Goal: Information Seeking & Learning: Learn about a topic

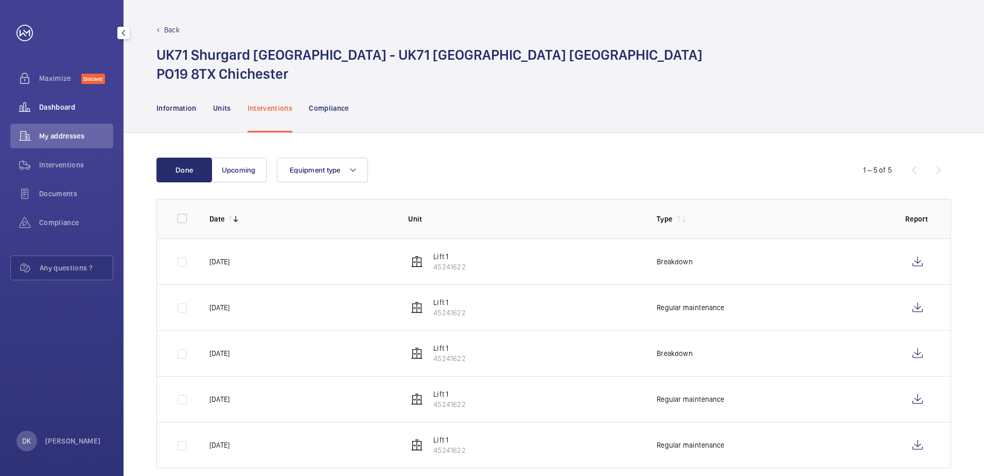
click at [60, 109] on span "Dashboard" at bounding box center [76, 107] width 74 height 10
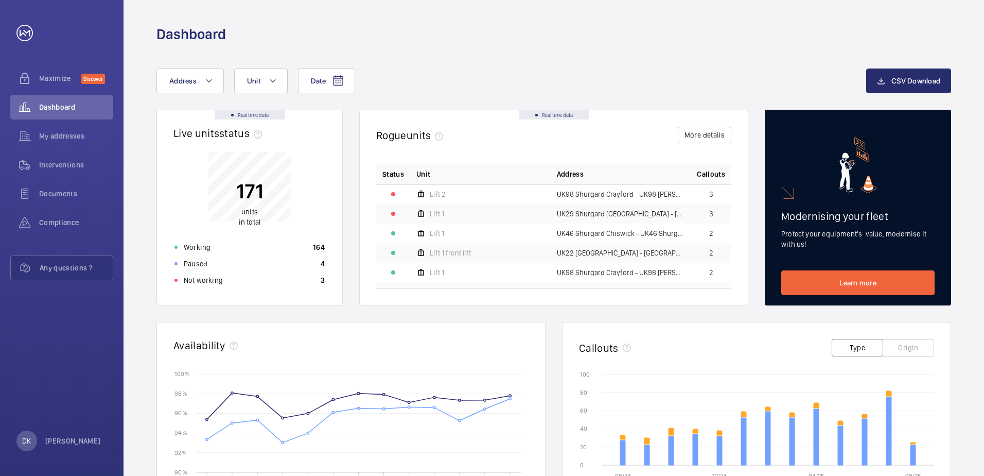
click at [584, 66] on div "Date Address Unit CSV Download Real time data Live units status﻿ 171 units in t…" at bounding box center [554, 399] width 861 height 710
click at [74, 132] on span "My addresses" at bounding box center [76, 136] width 74 height 10
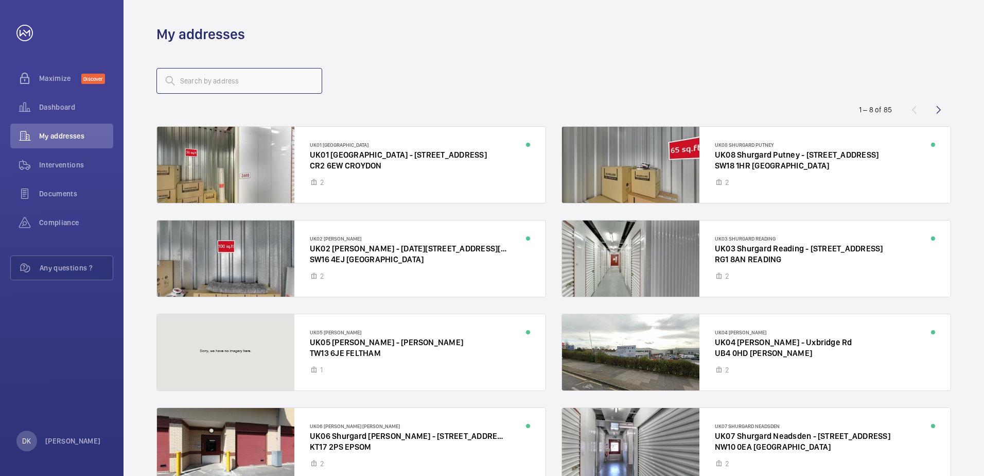
click at [203, 76] on input "text" at bounding box center [239, 81] width 166 height 26
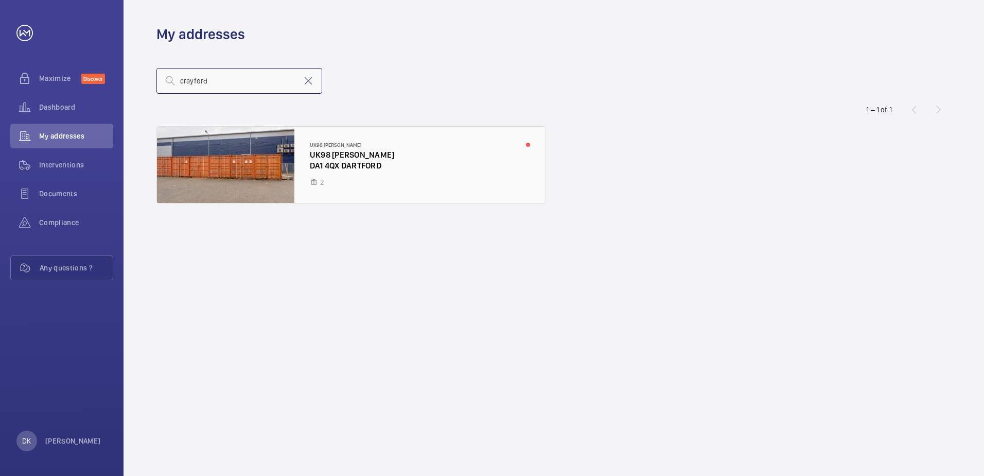
type input "crayford"
click at [336, 157] on div at bounding box center [351, 165] width 389 height 76
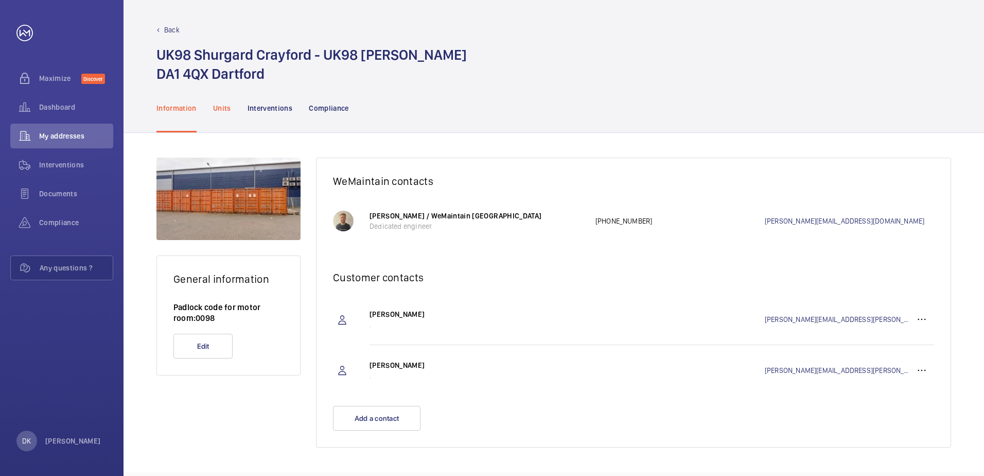
click at [223, 118] on div "Units" at bounding box center [222, 107] width 18 height 49
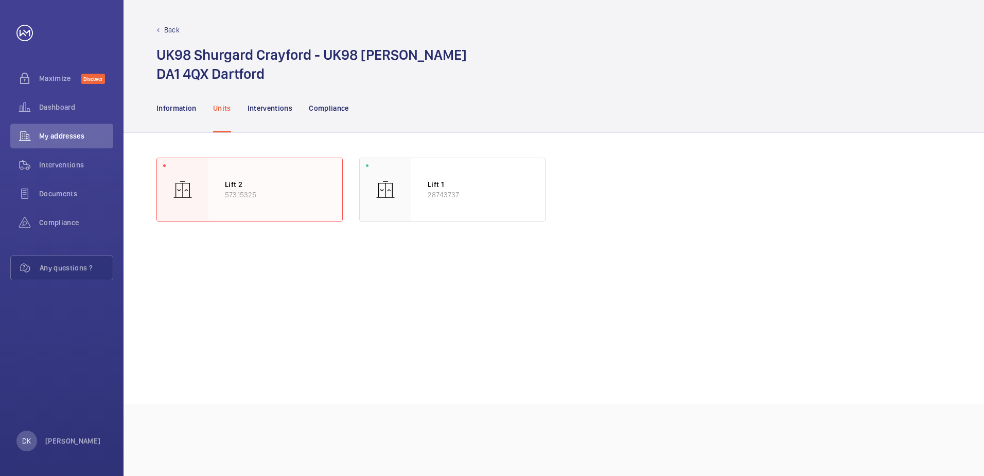
click at [264, 174] on div "Lift 2 57315325" at bounding box center [275, 189] width 134 height 63
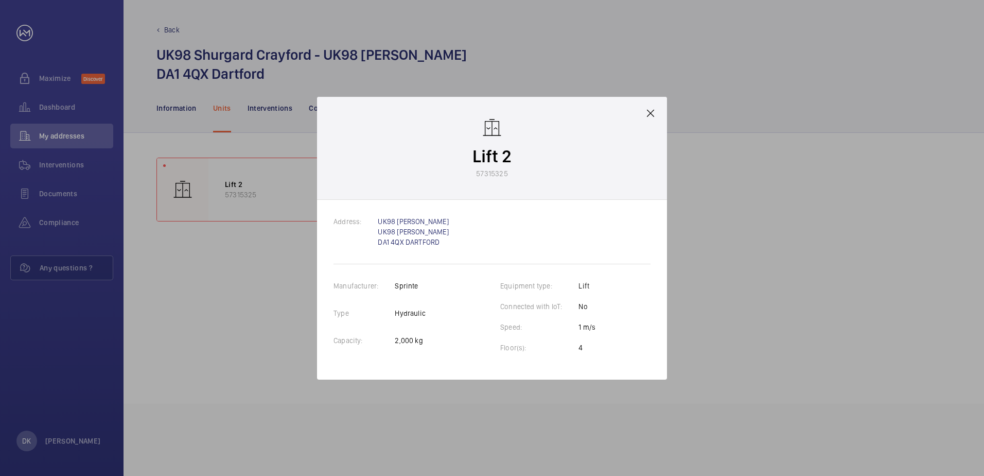
click at [649, 111] on mat-icon at bounding box center [650, 113] width 12 height 12
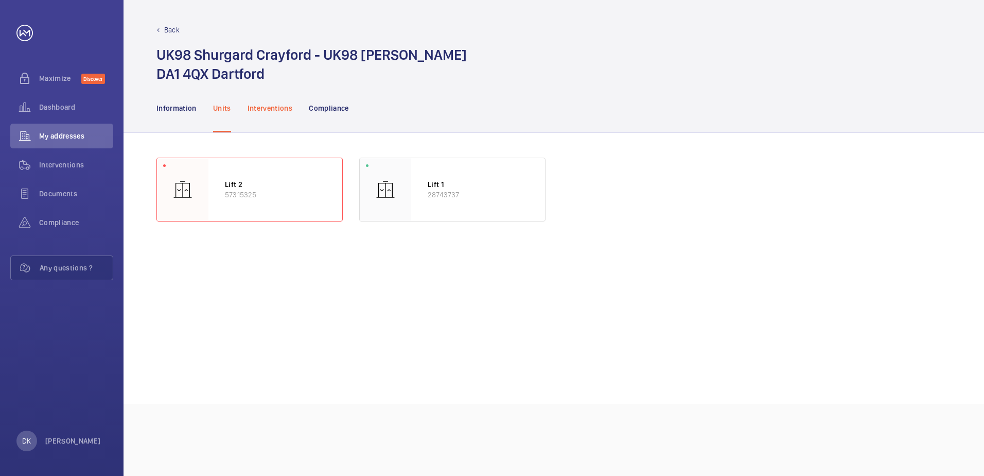
click at [257, 106] on p "Interventions" at bounding box center [270, 108] width 45 height 10
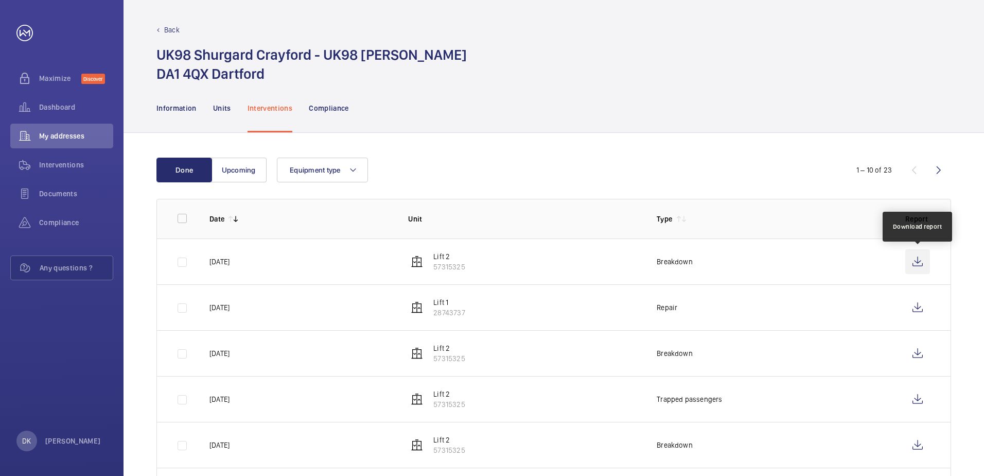
click at [914, 263] on wm-front-icon-button at bounding box center [917, 261] width 25 height 25
click at [50, 110] on span "Dashboard" at bounding box center [76, 107] width 74 height 10
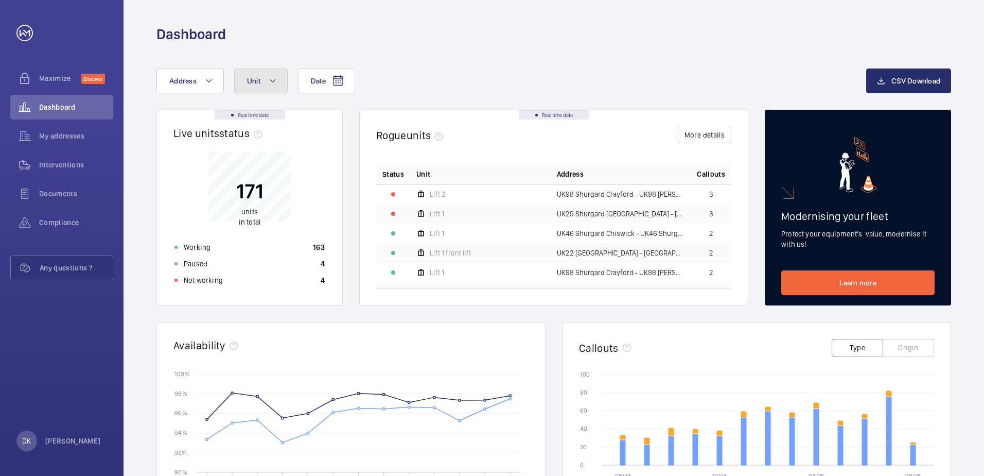
click at [278, 88] on button "Unit" at bounding box center [261, 80] width 54 height 25
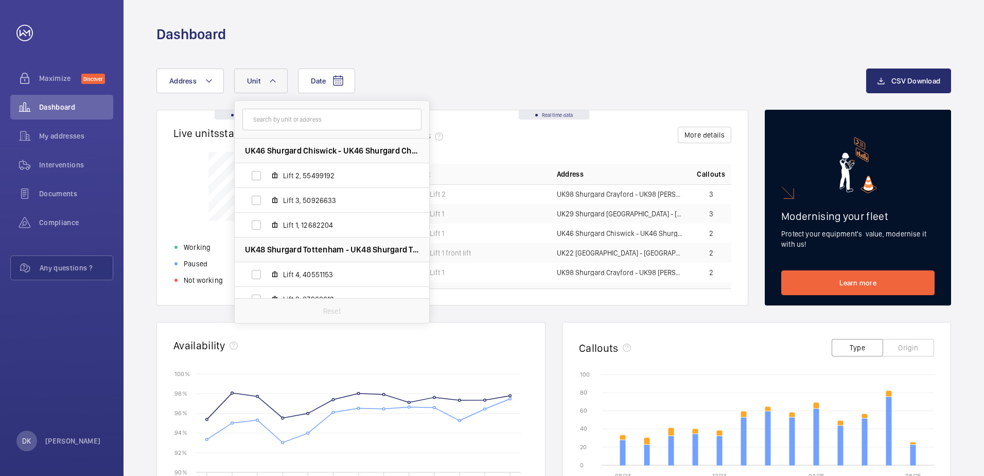
click at [266, 84] on button "Unit" at bounding box center [261, 80] width 54 height 25
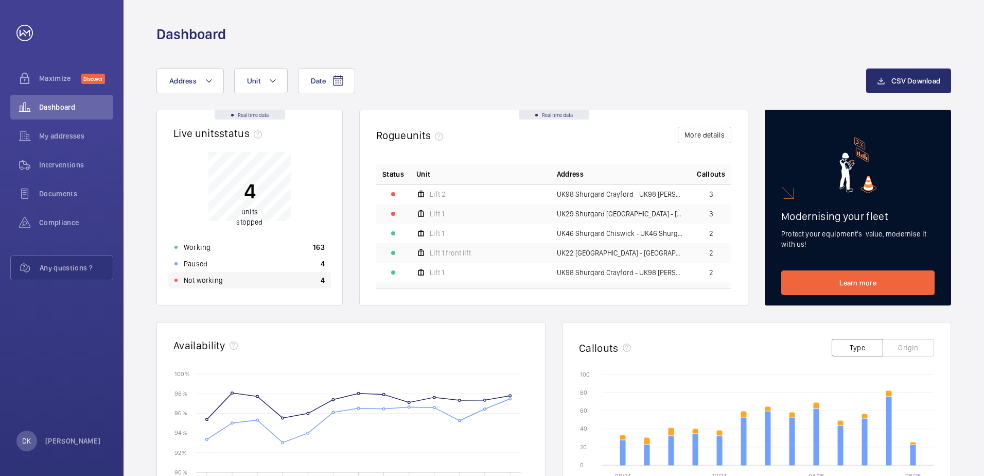
click at [199, 279] on p "Not working" at bounding box center [203, 280] width 39 height 10
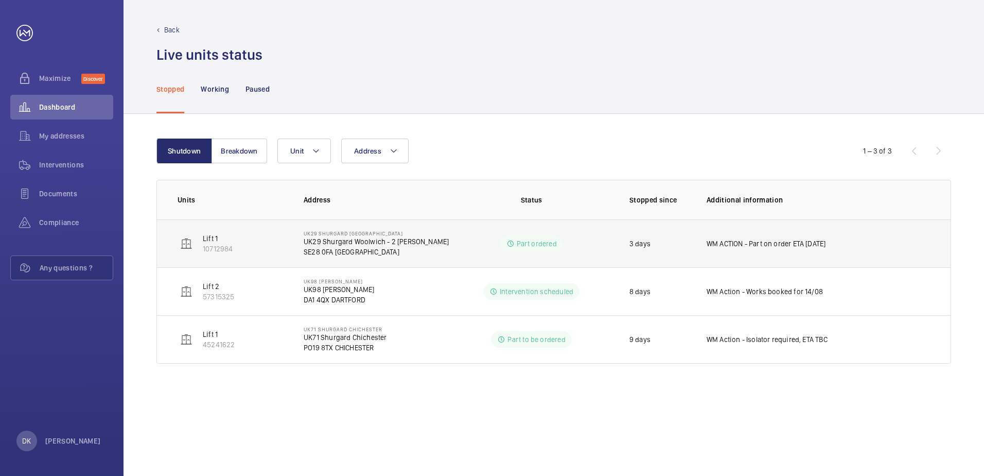
click at [344, 259] on td "UK29 Shurgard [GEOGRAPHIC_DATA] UK29 [GEOGRAPHIC_DATA] [GEOGRAPHIC_DATA] - [STR…" at bounding box center [368, 243] width 163 height 48
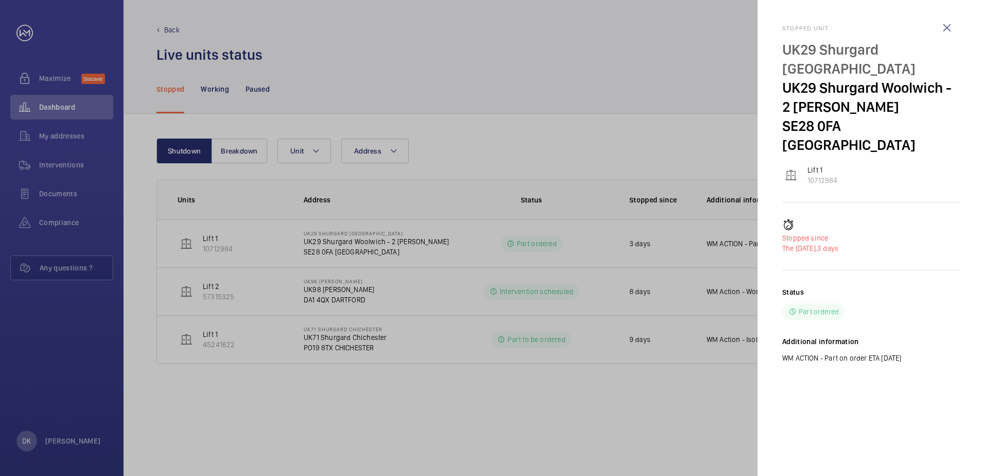
click at [508, 133] on div at bounding box center [492, 238] width 984 height 476
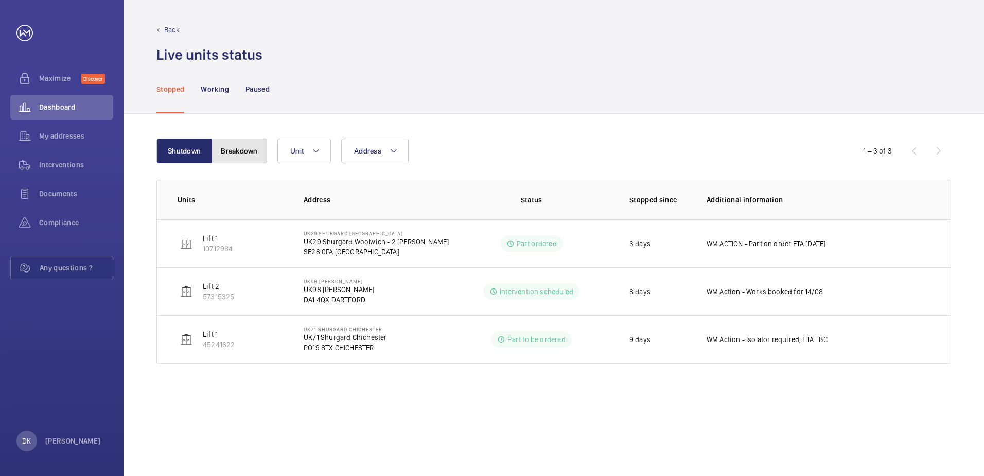
click at [238, 150] on button "Breakdown" at bounding box center [240, 150] width 56 height 25
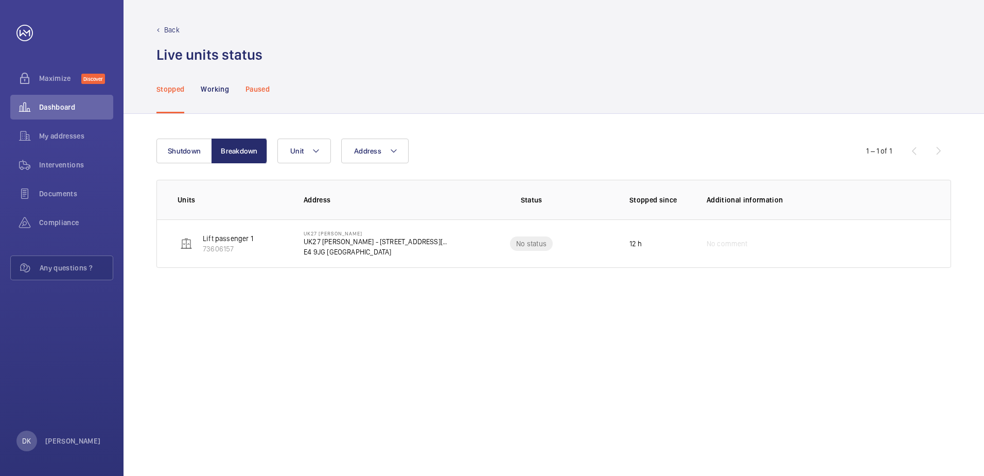
click at [246, 97] on div "Paused" at bounding box center [258, 88] width 24 height 49
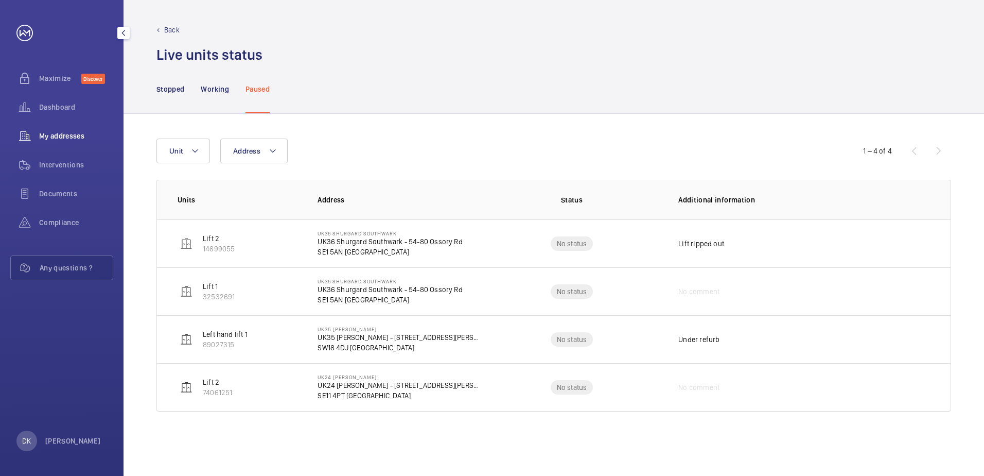
click at [66, 136] on span "My addresses" at bounding box center [76, 136] width 74 height 10
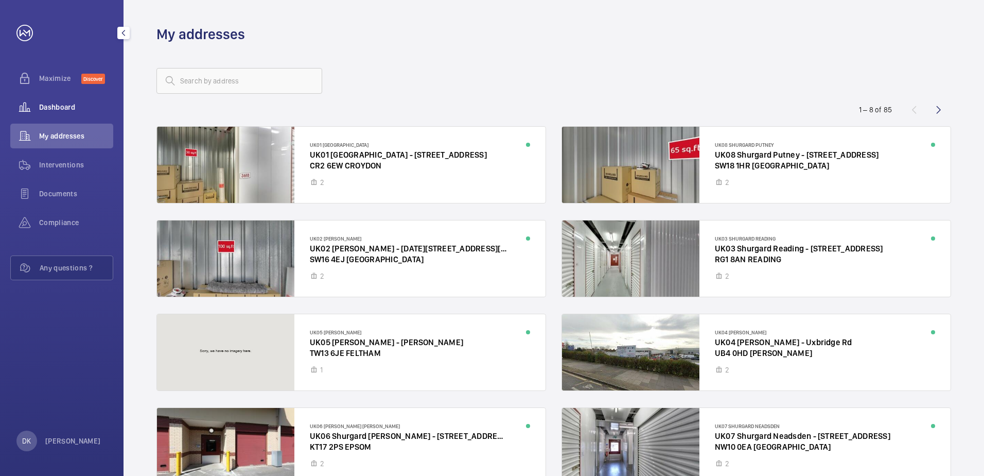
click at [51, 115] on div "Dashboard" at bounding box center [61, 107] width 103 height 25
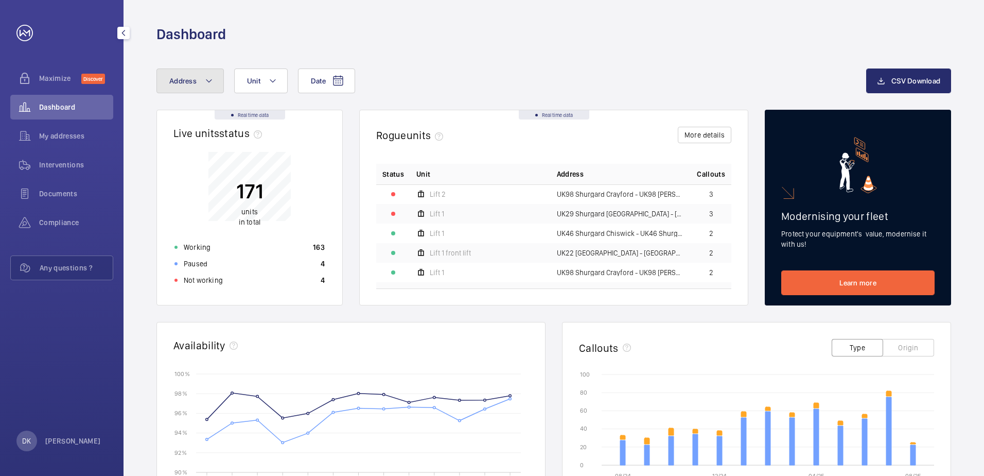
click at [194, 82] on span "Address" at bounding box center [182, 81] width 27 height 8
type input "[GEOGRAPHIC_DATA]"
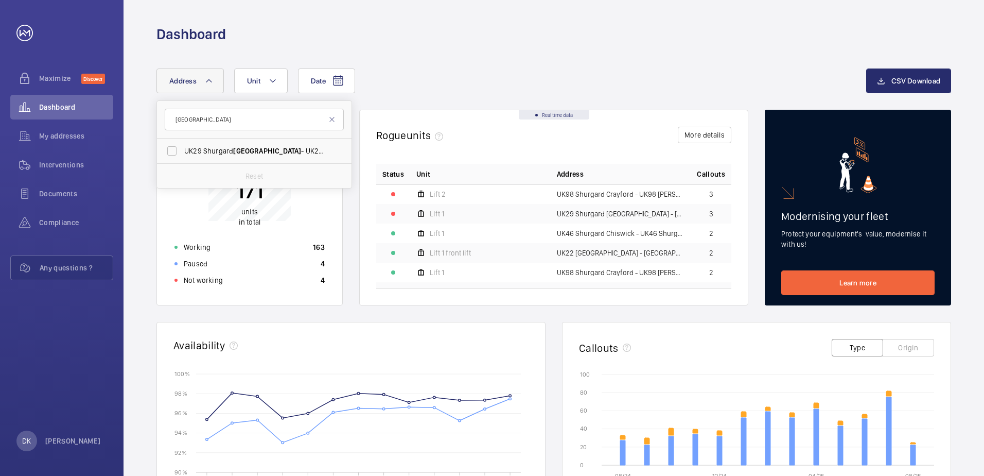
click at [237, 158] on label "UK29 Shurgard [GEOGRAPHIC_DATA] - [GEOGRAPHIC_DATA] [GEOGRAPHIC_DATA] [GEOGRAPH…" at bounding box center [246, 150] width 179 height 25
click at [182, 158] on input "UK29 Shurgard [GEOGRAPHIC_DATA] - [GEOGRAPHIC_DATA] [GEOGRAPHIC_DATA] [GEOGRAPH…" at bounding box center [172, 151] width 21 height 21
checkbox input "true"
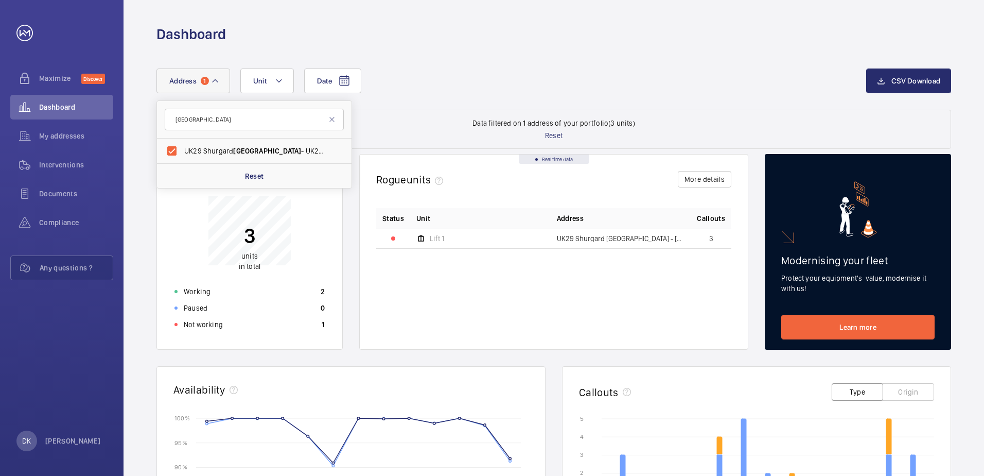
click at [433, 238] on span "Lift 1" at bounding box center [437, 238] width 14 height 7
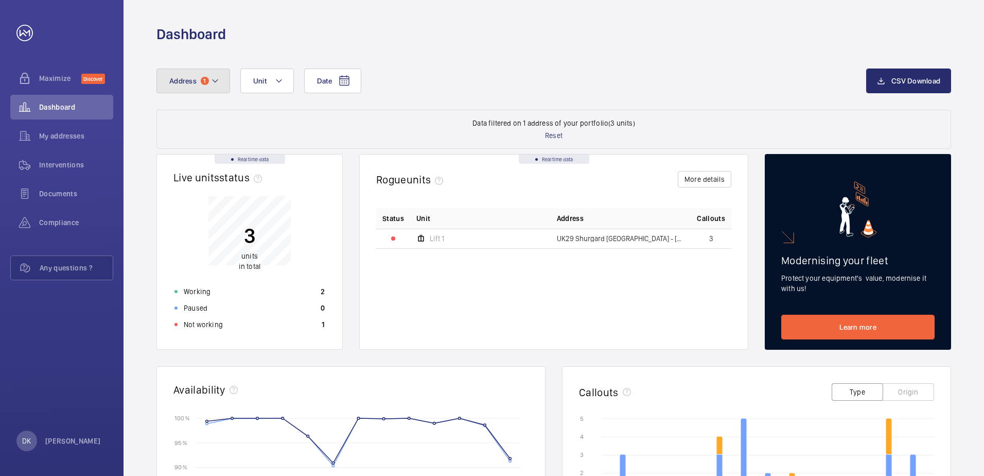
click at [211, 79] on mat-icon at bounding box center [215, 81] width 8 height 12
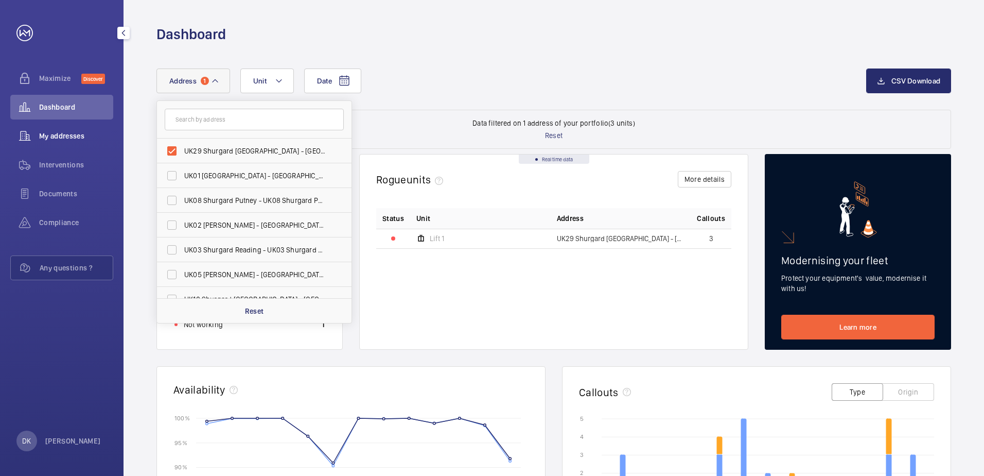
click at [53, 136] on span "My addresses" at bounding box center [76, 136] width 74 height 10
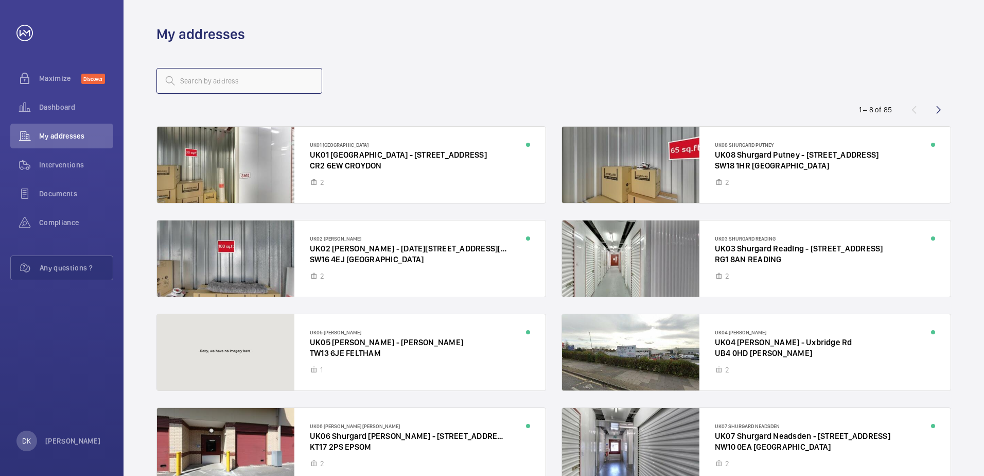
click at [217, 73] on input "text" at bounding box center [239, 81] width 166 height 26
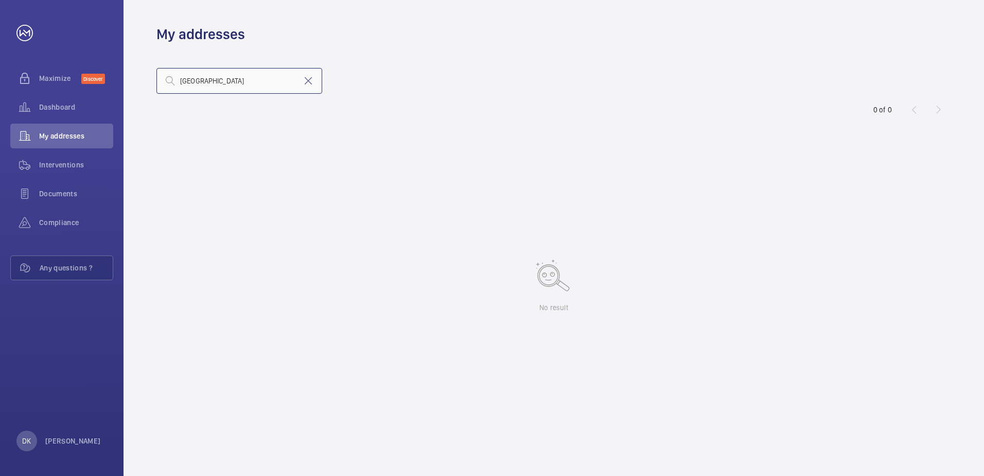
click at [220, 84] on input "[GEOGRAPHIC_DATA]" at bounding box center [239, 81] width 166 height 26
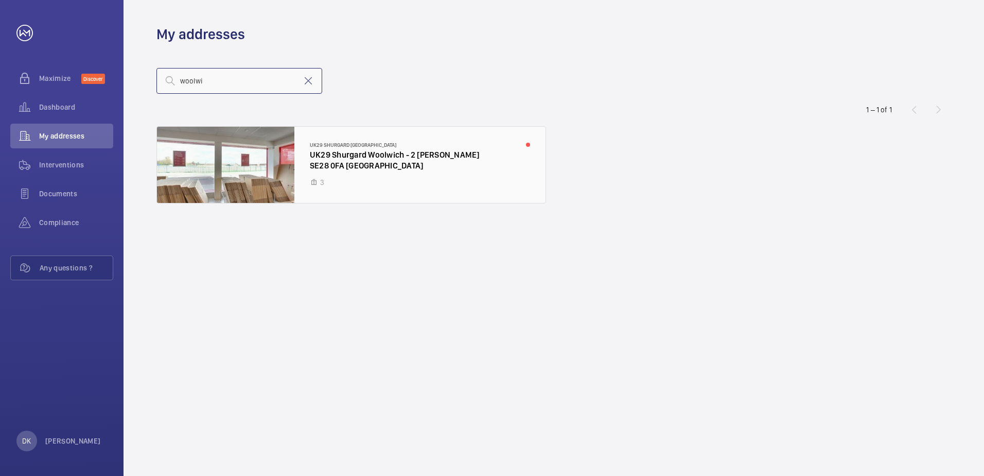
type input "woolwi"
click at [394, 151] on div at bounding box center [351, 165] width 389 height 76
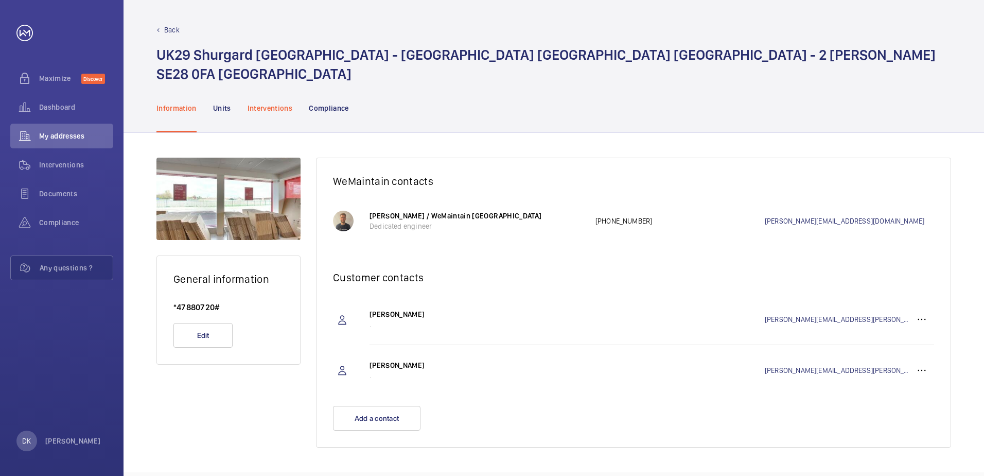
click at [260, 107] on p "Interventions" at bounding box center [270, 108] width 45 height 10
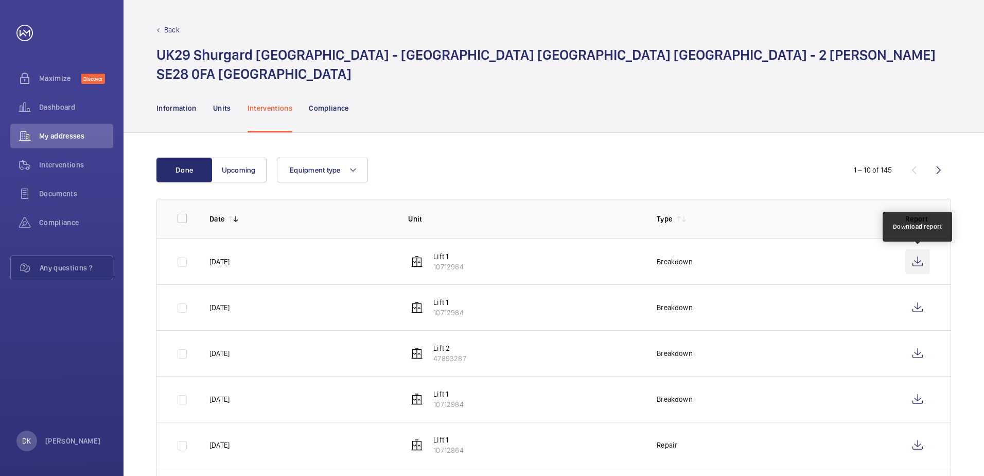
click at [917, 261] on wm-front-icon-button at bounding box center [917, 261] width 25 height 25
click at [53, 195] on span "Documents" at bounding box center [76, 193] width 74 height 10
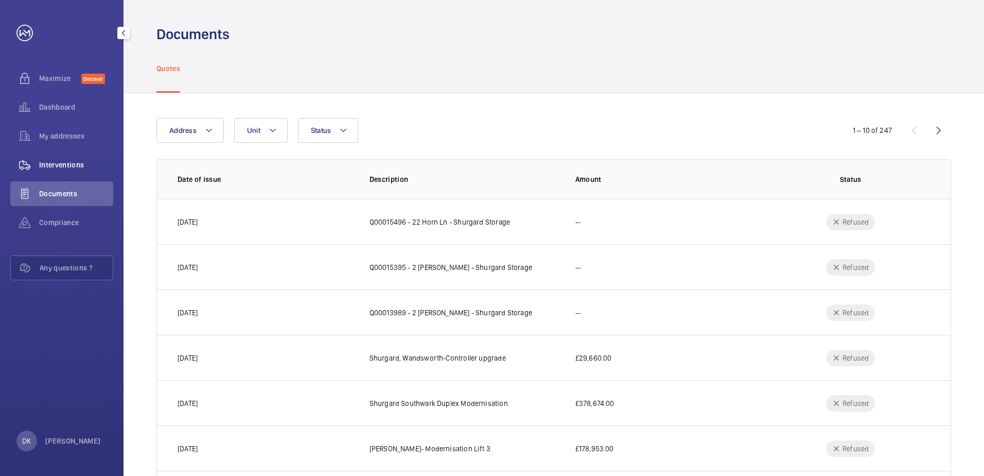
click at [56, 161] on span "Interventions" at bounding box center [76, 165] width 74 height 10
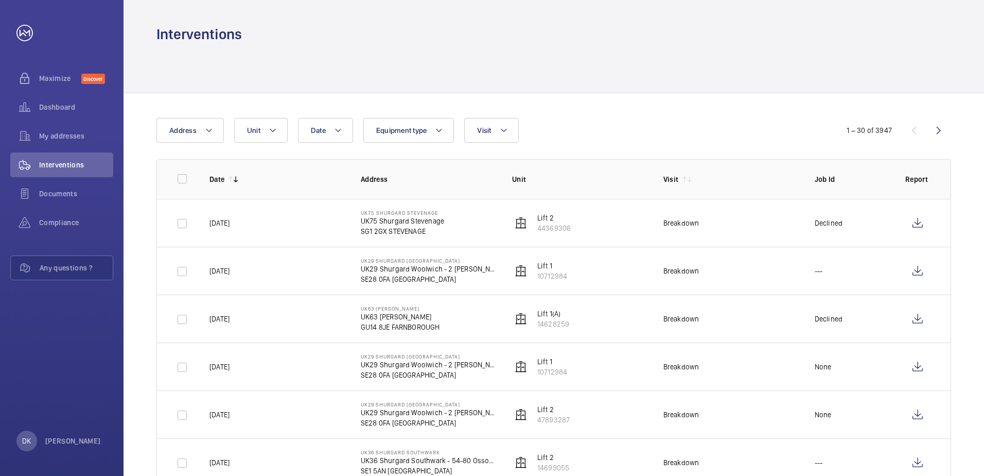
click at [686, 126] on div "Date Address Unit Equipment type Visit" at bounding box center [491, 130] width 671 height 25
click at [453, 130] on button "Equipment type" at bounding box center [408, 130] width 91 height 25
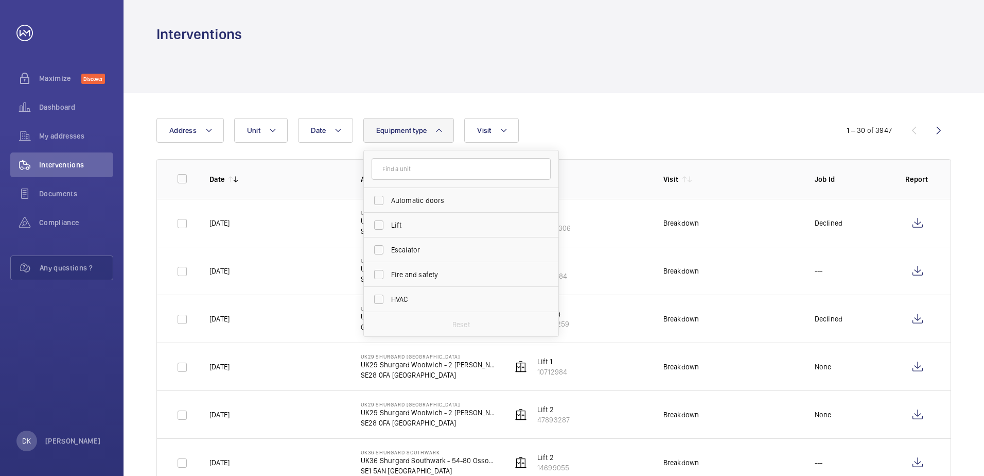
click at [606, 118] on div "Date Address Unit Equipment type Automatic doors Lift Escalator Fire and safety…" at bounding box center [491, 130] width 671 height 25
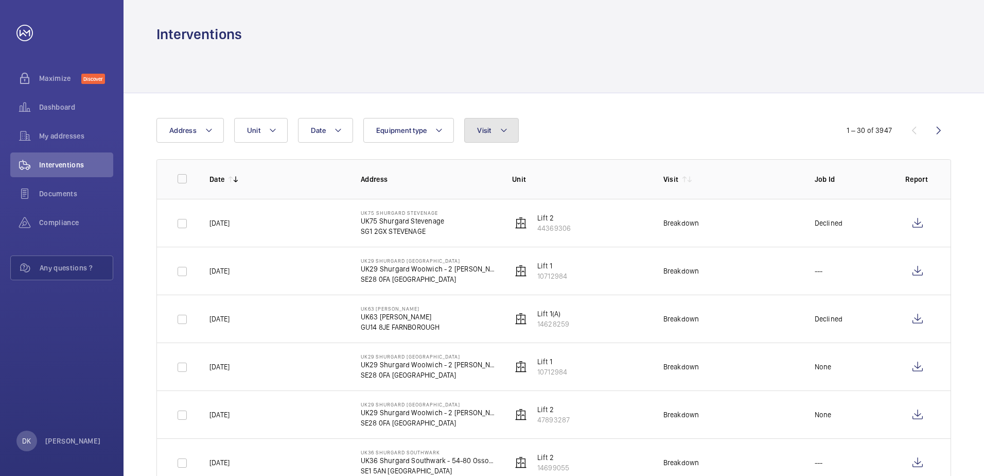
click at [501, 132] on mat-icon at bounding box center [504, 130] width 8 height 12
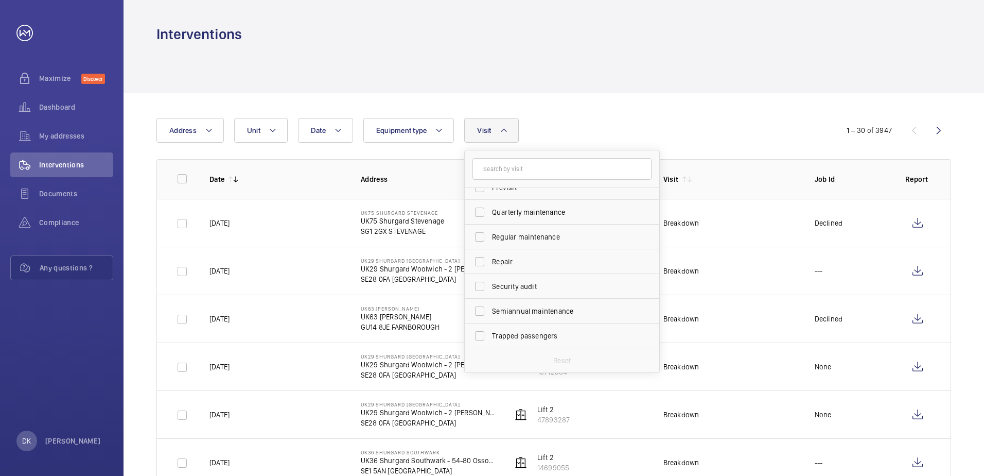
scroll to position [162, 0]
click at [482, 237] on label "Regular maintenance" at bounding box center [554, 236] width 179 height 25
click at [482, 237] on input "Regular maintenance" at bounding box center [479, 236] width 21 height 21
checkbox input "true"
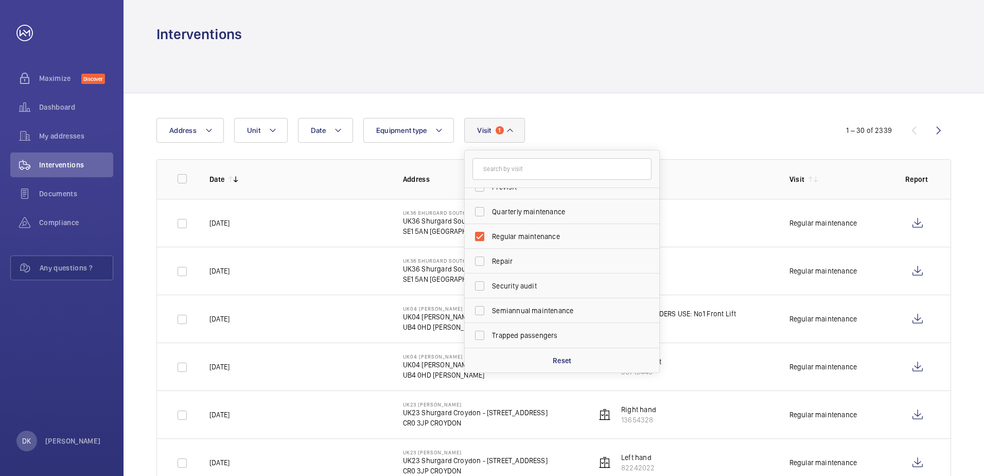
click at [610, 120] on div "Date Address Unit Equipment type Visit 1 Annual maintenance Breakdown Client me…" at bounding box center [491, 130] width 671 height 25
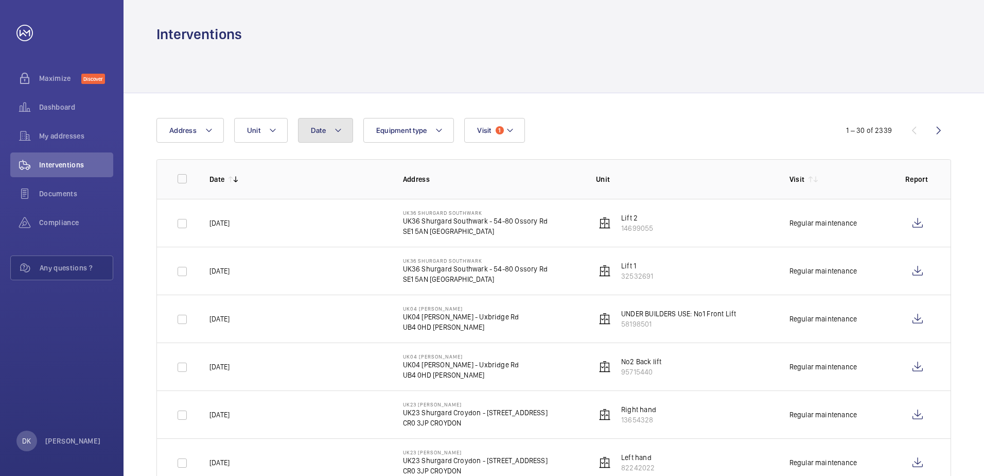
click at [319, 127] on span "Date" at bounding box center [318, 130] width 15 height 8
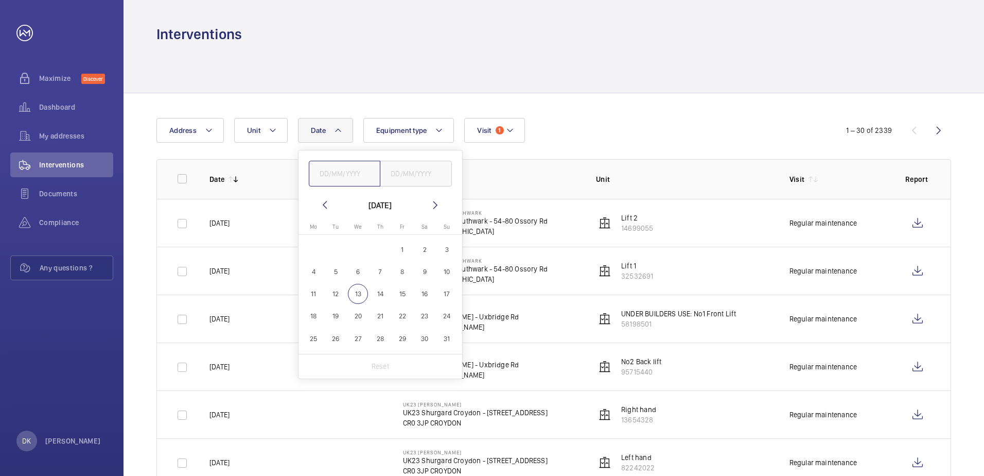
click at [328, 176] on input "text" at bounding box center [345, 174] width 72 height 26
type input "[DATE]"
click at [418, 169] on input "text" at bounding box center [416, 174] width 72 height 26
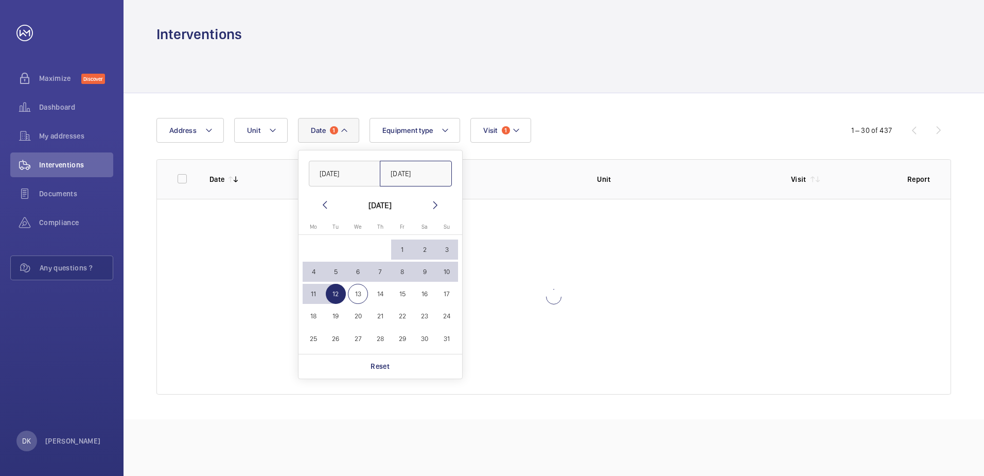
type input "[DATE]"
click at [656, 141] on div "Date 1 [DATE] [DATE] [DATE] [DATE] Mo [DATE] Tu [DATE] We [DATE] Th [DATE] Fr […" at bounding box center [491, 130] width 671 height 25
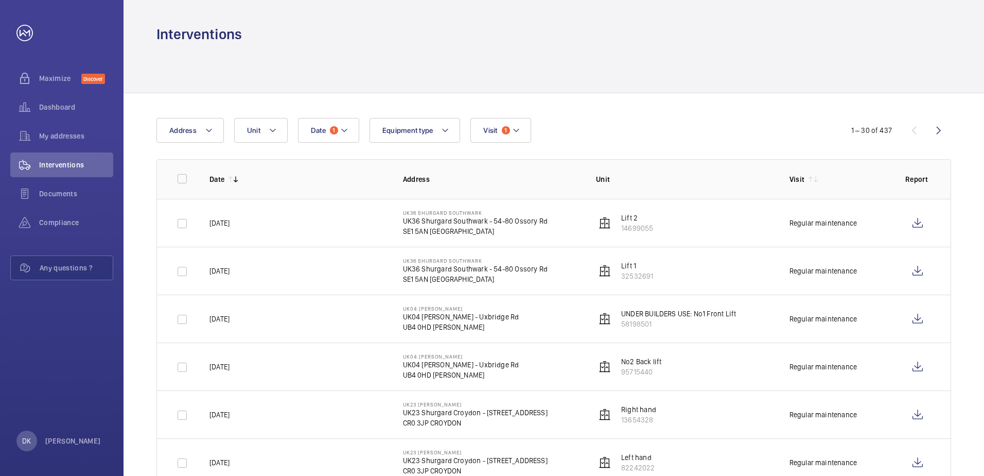
click at [660, 138] on div "Date 1 Address Unit Equipment type Visit 1" at bounding box center [491, 130] width 671 height 25
click at [641, 137] on div "Date 1 Address Unit Equipment type Visit 1" at bounding box center [491, 130] width 671 height 25
click at [513, 134] on mat-icon at bounding box center [516, 130] width 8 height 12
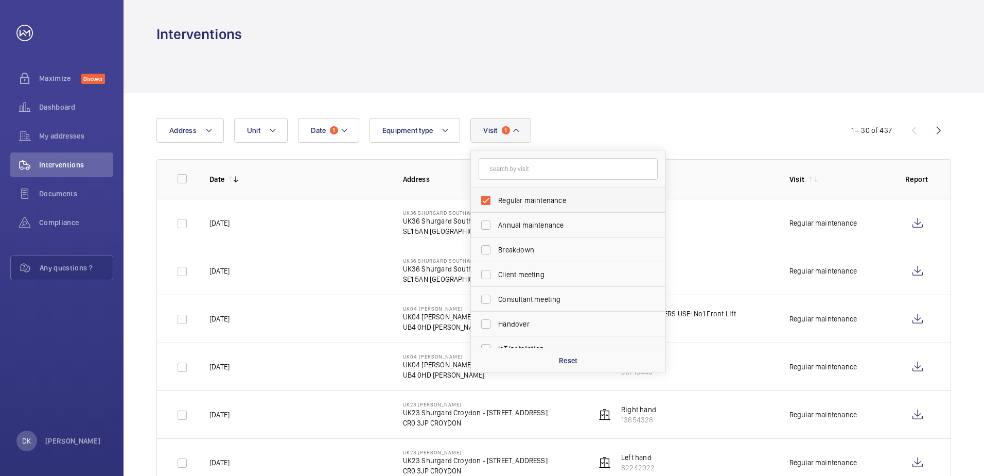
click at [483, 200] on label "Regular maintenance" at bounding box center [560, 200] width 179 height 25
click at [483, 200] on input "Regular maintenance" at bounding box center [486, 200] width 21 height 21
checkbox input "false"
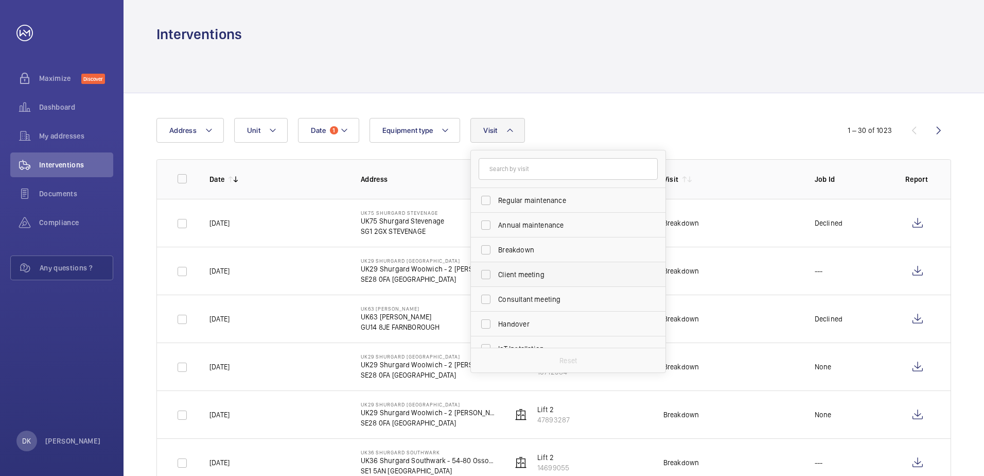
click at [483, 275] on label "Client meeting" at bounding box center [560, 274] width 179 height 25
click at [483, 275] on input "Client meeting" at bounding box center [486, 274] width 21 height 21
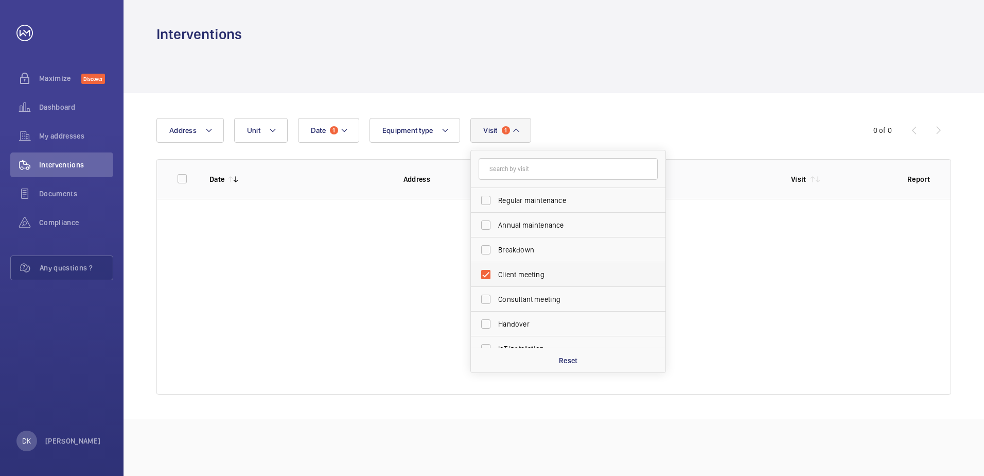
click at [483, 275] on label "Client meeting" at bounding box center [560, 274] width 179 height 25
click at [483, 275] on input "Client meeting" at bounding box center [486, 274] width 21 height 21
checkbox input "false"
click at [481, 252] on label "Breakdown" at bounding box center [560, 249] width 179 height 25
click at [481, 252] on input "Breakdown" at bounding box center [486, 249] width 21 height 21
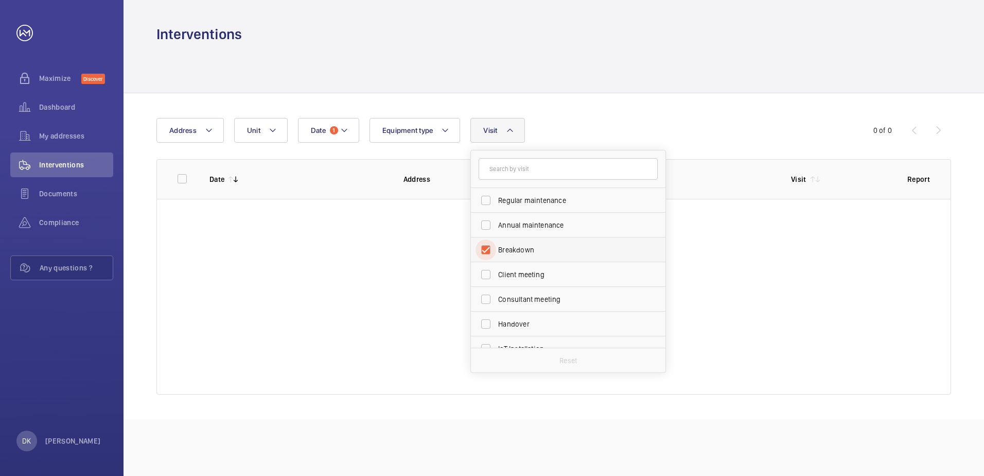
checkbox input "true"
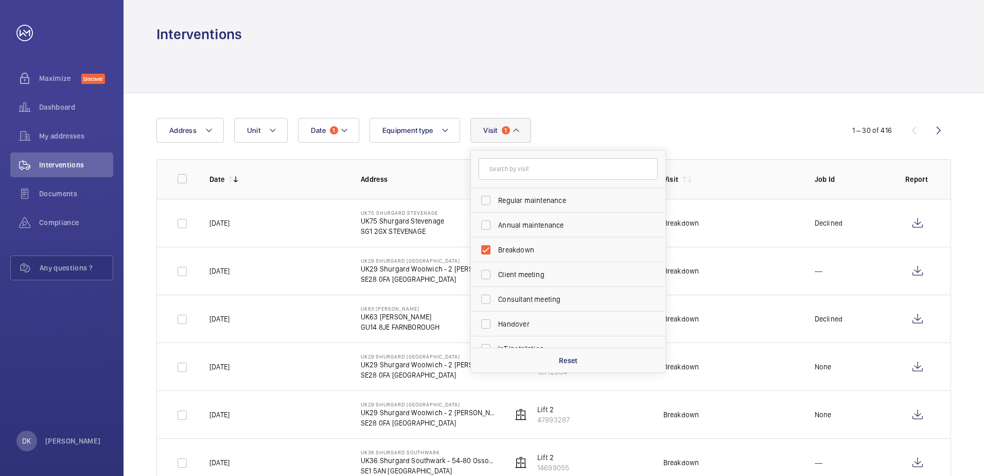
click at [644, 125] on div "Date 1 Address Unit Equipment type Visit 1 Regular maintenance Annual maintenan…" at bounding box center [491, 130] width 671 height 25
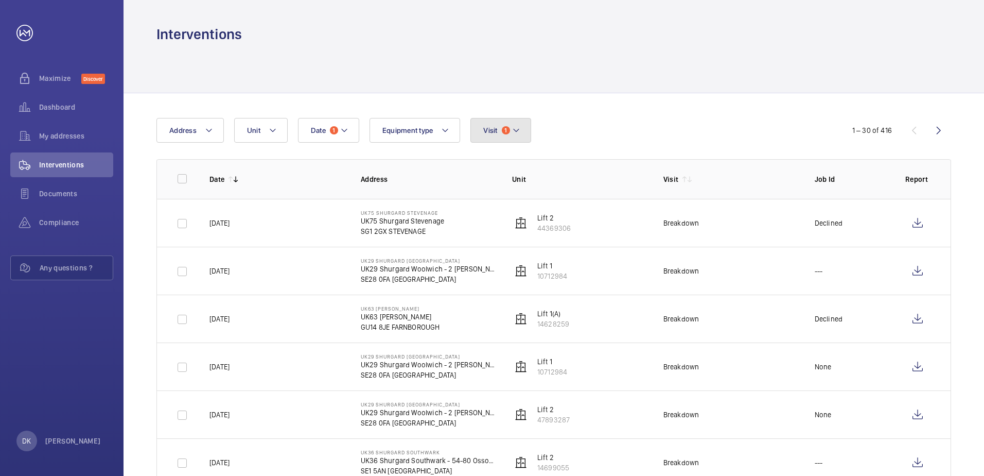
click at [495, 132] on span "Visit" at bounding box center [490, 130] width 14 height 8
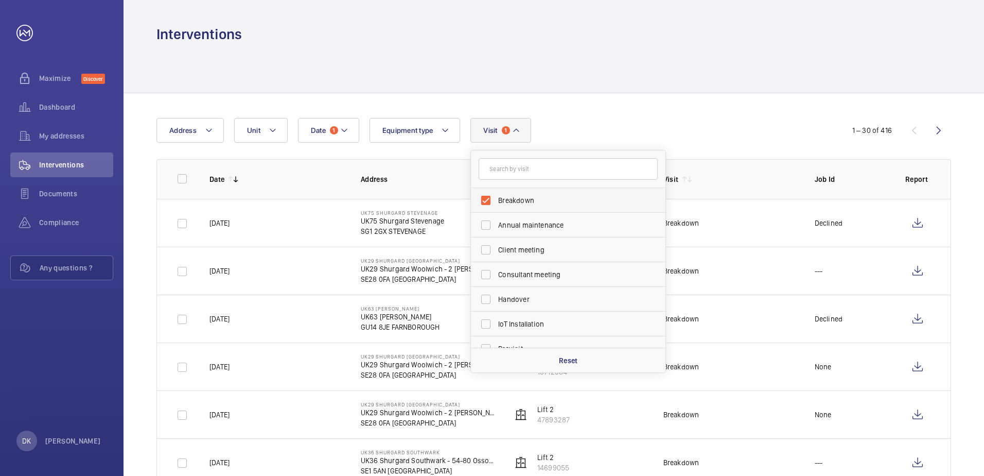
click at [485, 204] on label "Breakdown" at bounding box center [560, 200] width 179 height 25
click at [485, 204] on input "Breakdown" at bounding box center [486, 200] width 21 height 21
checkbox input "false"
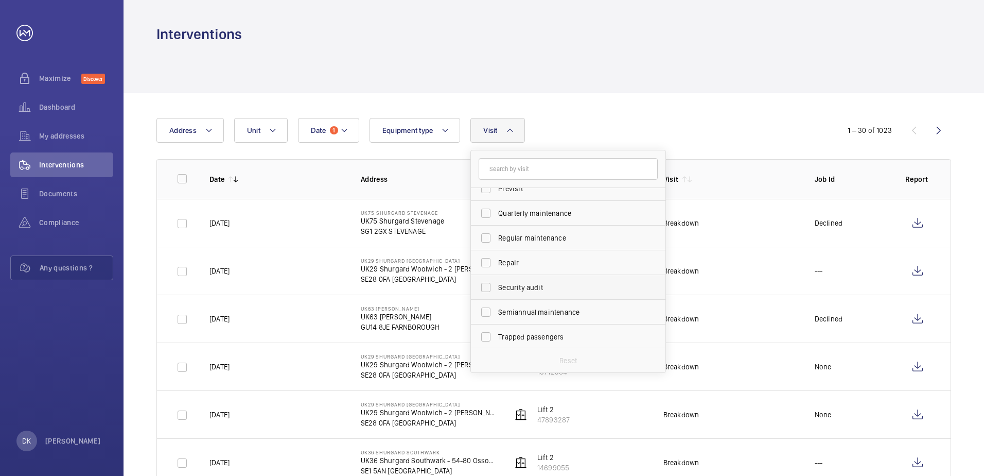
scroll to position [162, 0]
click at [484, 338] on label "Trapped passengers" at bounding box center [560, 335] width 179 height 25
click at [484, 338] on input "Trapped passengers" at bounding box center [486, 335] width 21 height 21
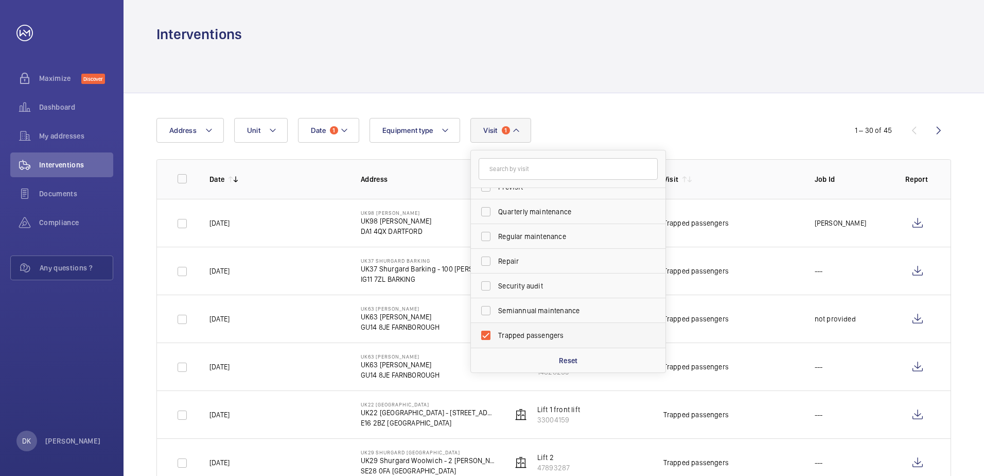
click at [484, 338] on label "Trapped passengers" at bounding box center [560, 335] width 179 height 25
click at [484, 338] on input "Trapped passengers" at bounding box center [486, 335] width 21 height 21
checkbox input "false"
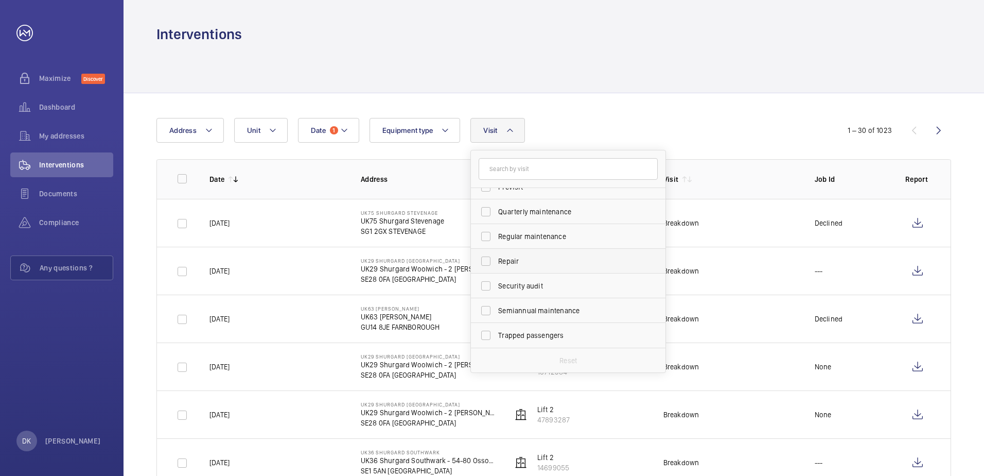
click at [486, 262] on label "Repair" at bounding box center [560, 261] width 179 height 25
click at [486, 262] on input "Repair" at bounding box center [486, 261] width 21 height 21
checkbox input "true"
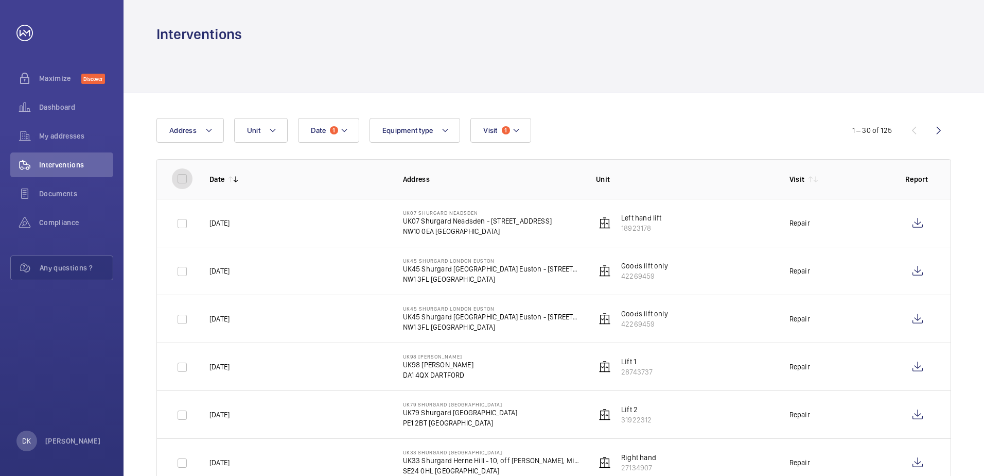
click at [180, 176] on input "checkbox" at bounding box center [182, 178] width 21 height 21
checkbox input "true"
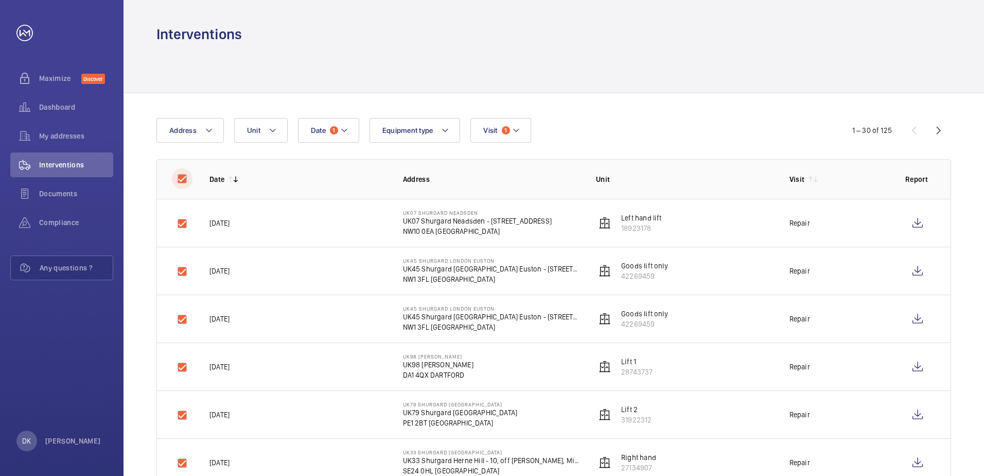
checkbox input "true"
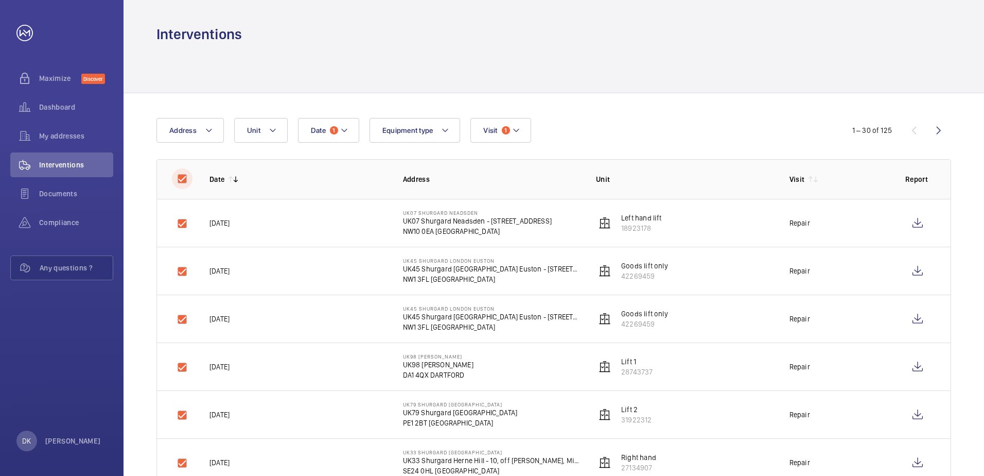
checkbox input "true"
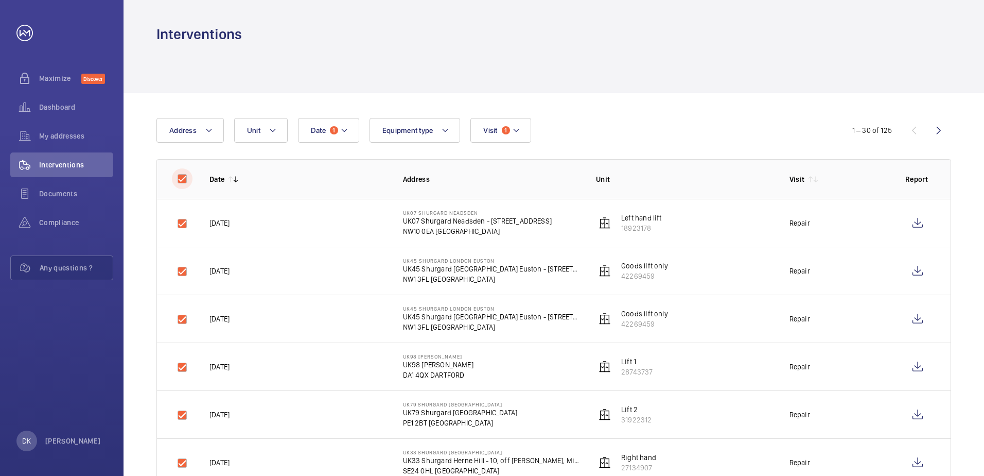
checkbox input "true"
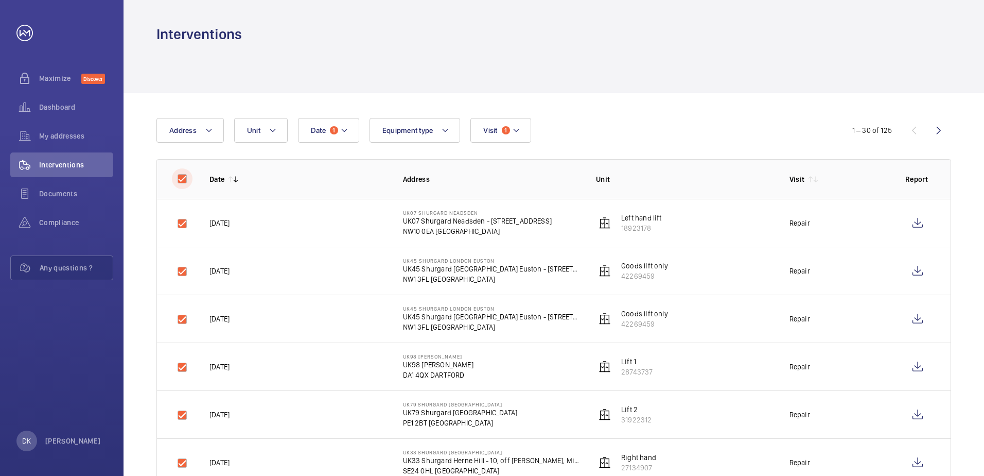
checkbox input "true"
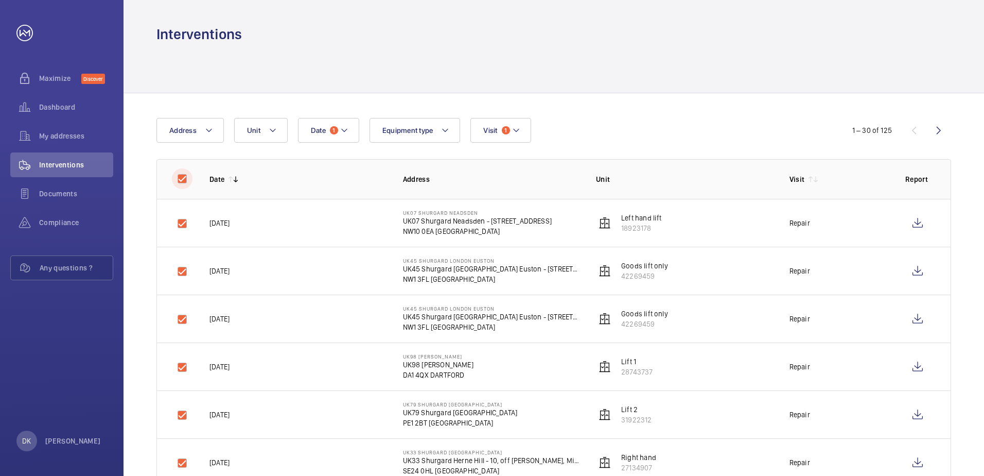
checkbox input "true"
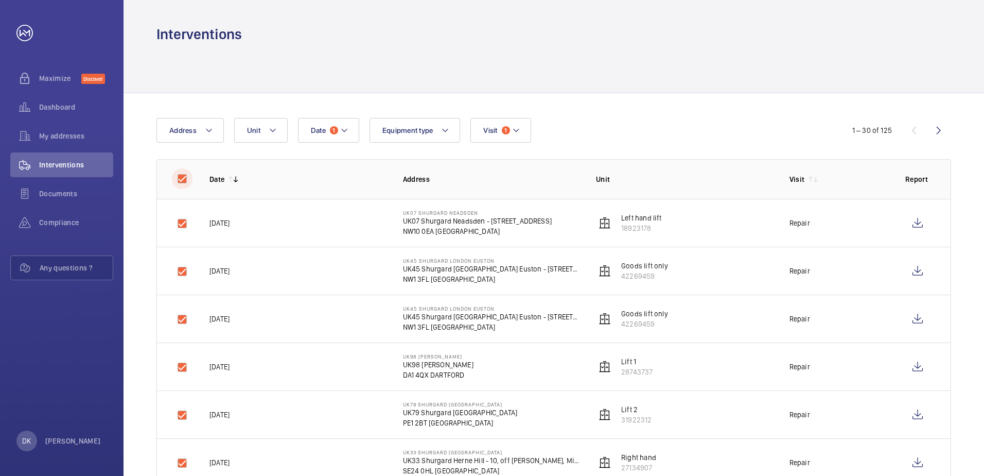
checkbox input "true"
click at [180, 176] on input "checkbox" at bounding box center [182, 178] width 21 height 21
checkbox input "false"
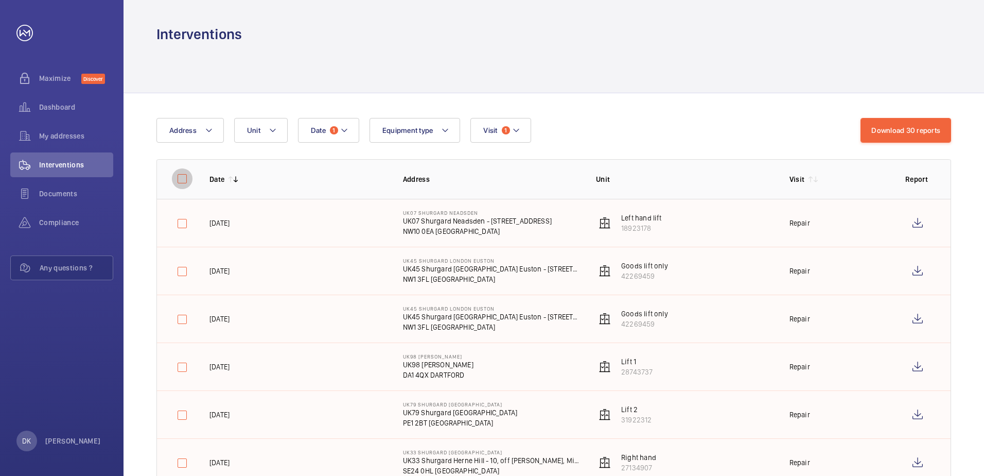
checkbox input "false"
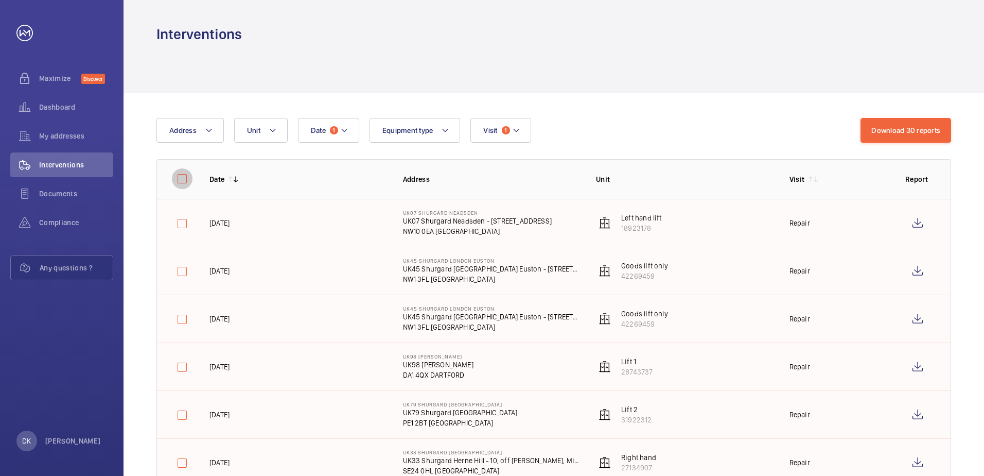
checkbox input "false"
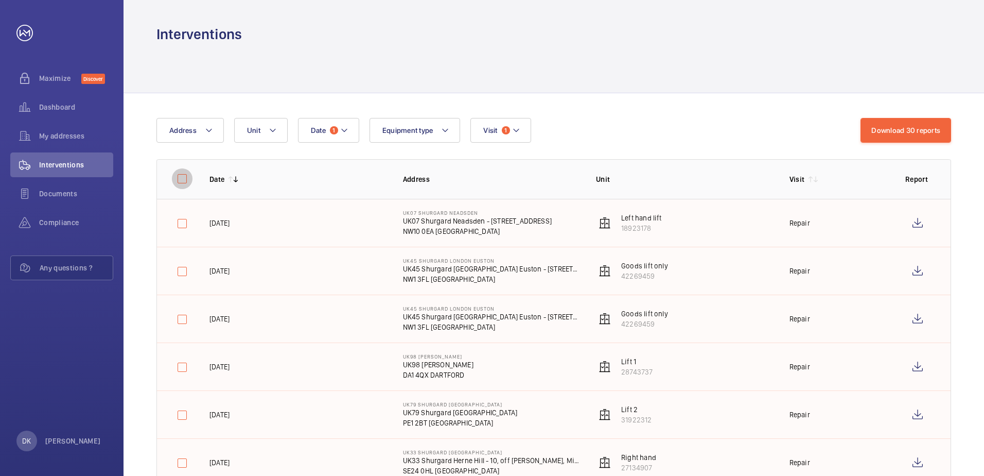
checkbox input "false"
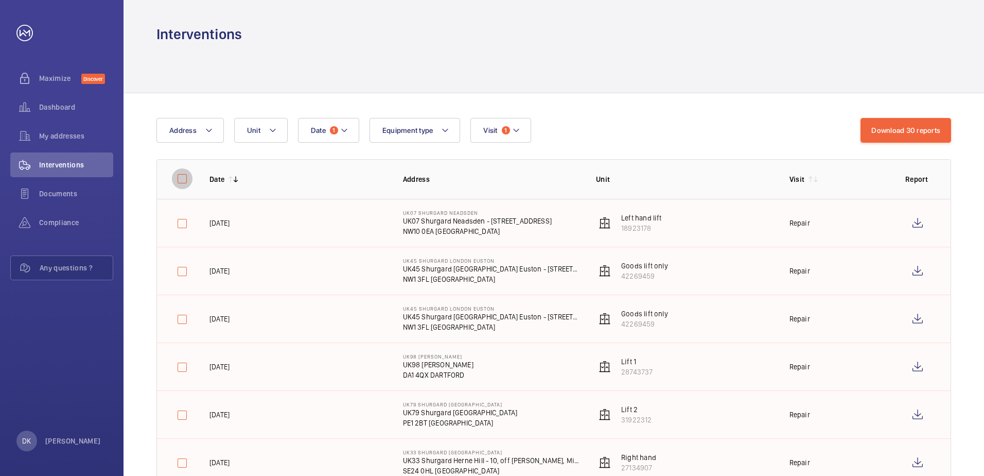
checkbox input "false"
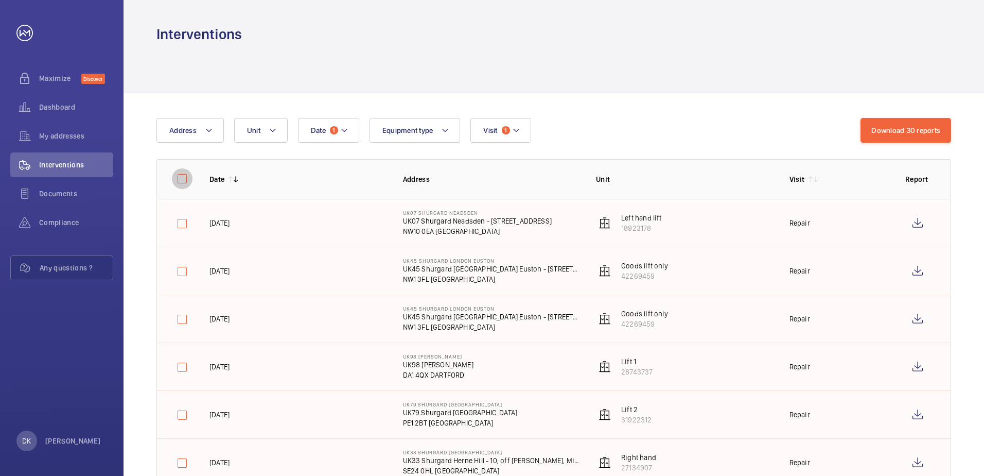
checkbox input "false"
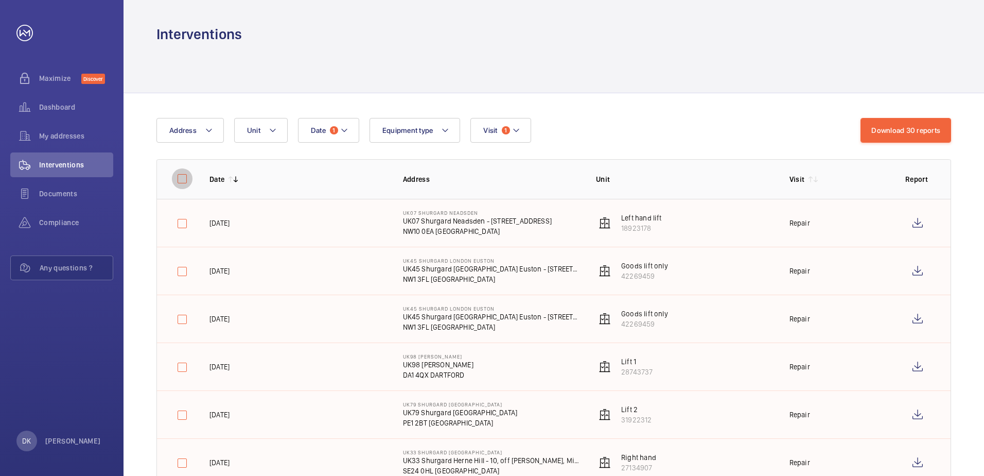
checkbox input "false"
click at [615, 131] on div "Date 1 Address Unit Equipment type Visit 1" at bounding box center [491, 130] width 671 height 25
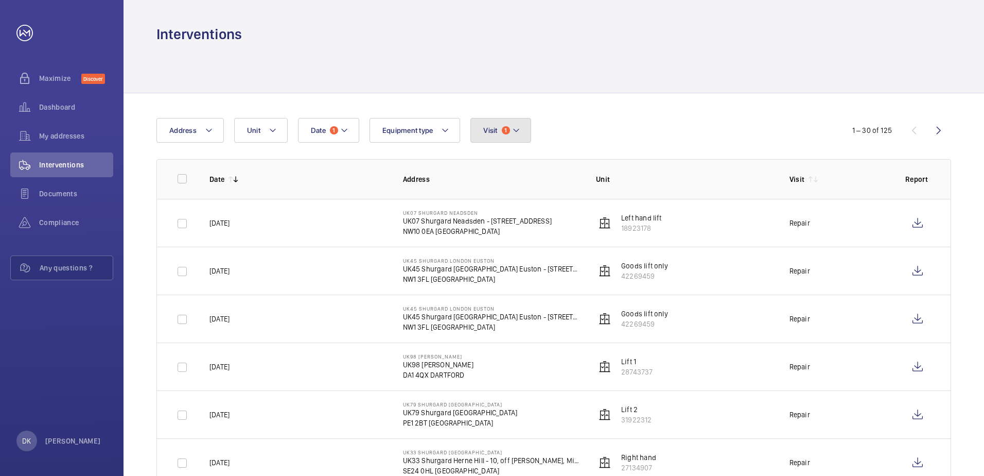
click at [513, 124] on button "Visit 1" at bounding box center [500, 130] width 60 height 25
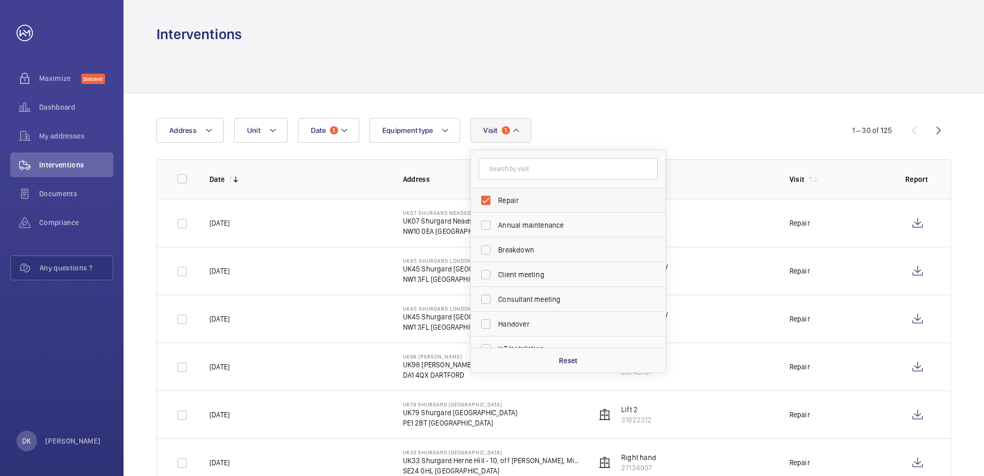
click at [482, 201] on label "Repair" at bounding box center [560, 200] width 179 height 25
click at [482, 201] on input "Repair" at bounding box center [486, 200] width 21 height 21
checkbox input "false"
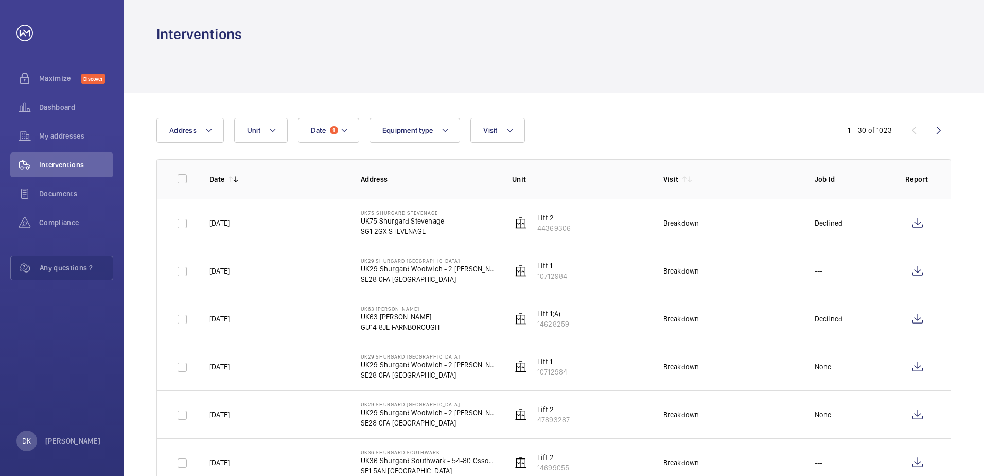
click at [693, 123] on div "Date 1 Address Unit Equipment type Visit" at bounding box center [491, 130] width 671 height 25
click at [323, 73] on div at bounding box center [553, 68] width 795 height 49
